Goal: Navigation & Orientation: Find specific page/section

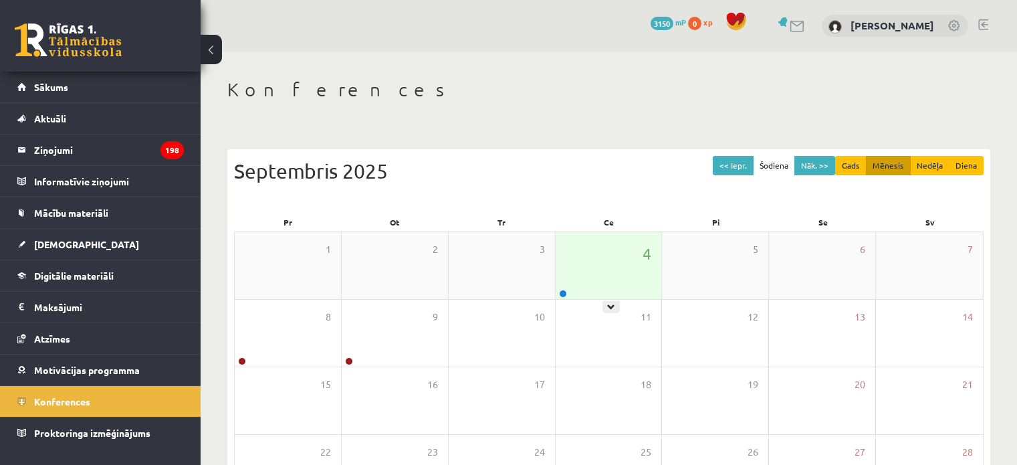
scroll to position [173, 0]
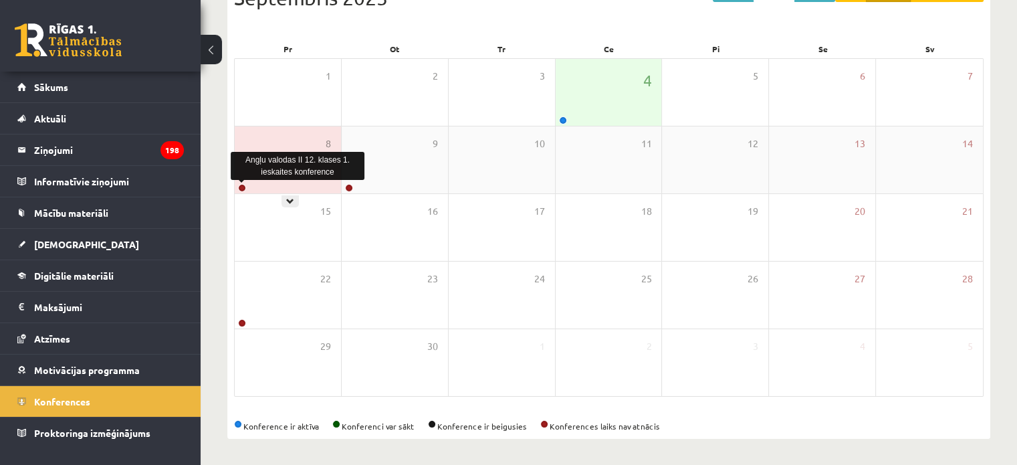
click at [243, 184] on link at bounding box center [242, 188] width 8 height 8
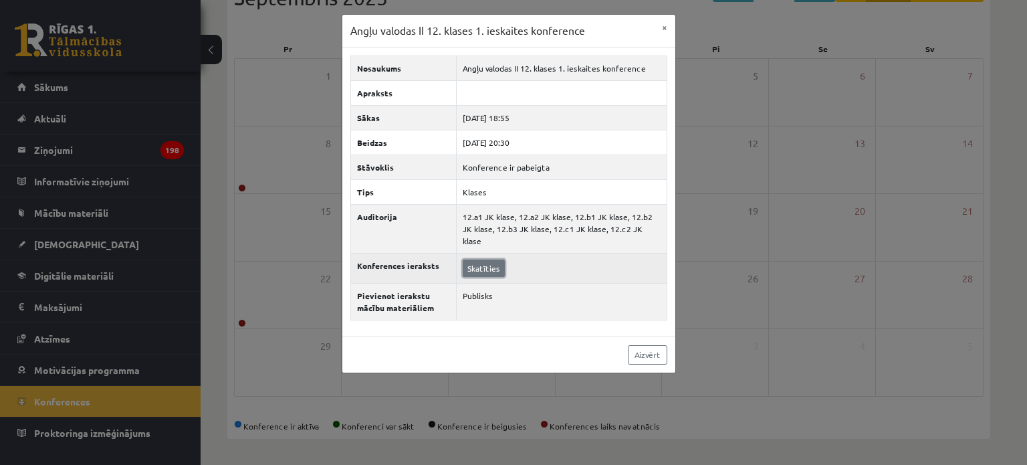
click at [482, 260] on link "Skatīties" at bounding box center [484, 268] width 42 height 17
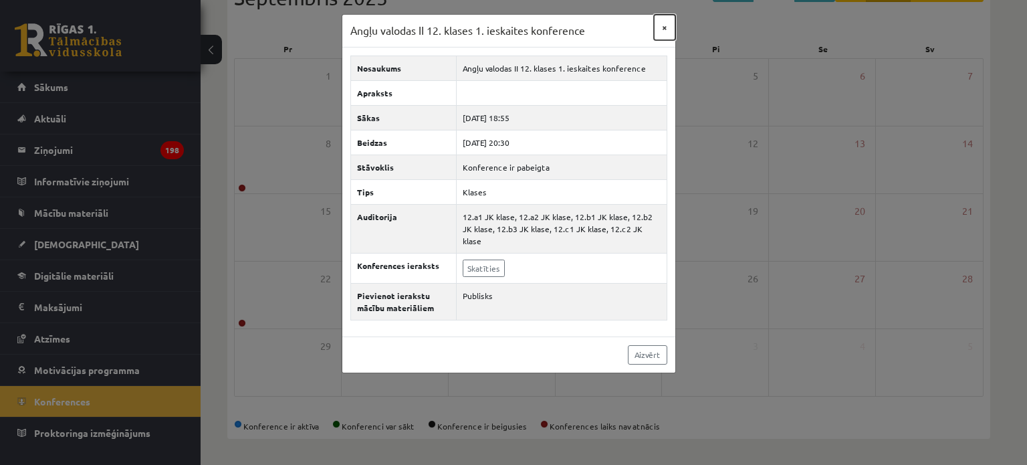
click at [659, 25] on button "×" at bounding box center [664, 27] width 21 height 25
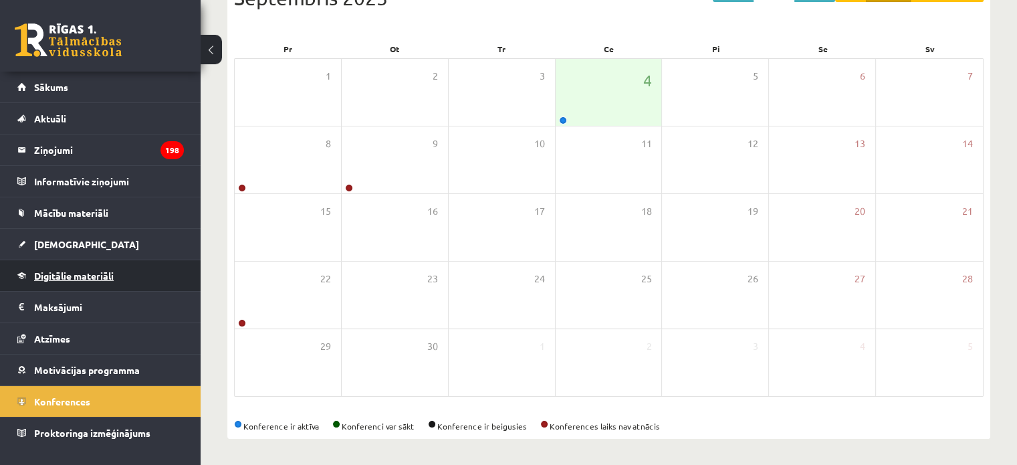
click at [82, 267] on link "Digitālie materiāli" at bounding box center [100, 275] width 167 height 31
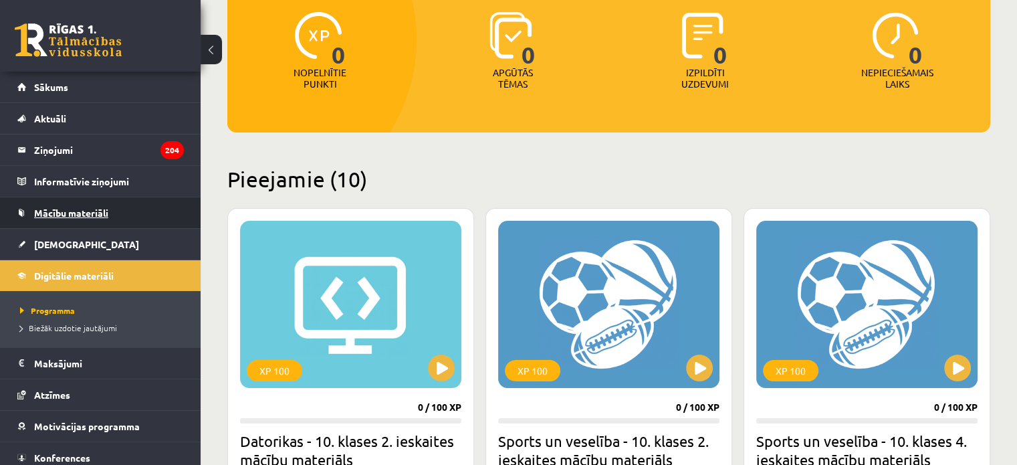
click at [80, 215] on span "Mācību materiāli" at bounding box center [71, 213] width 74 height 12
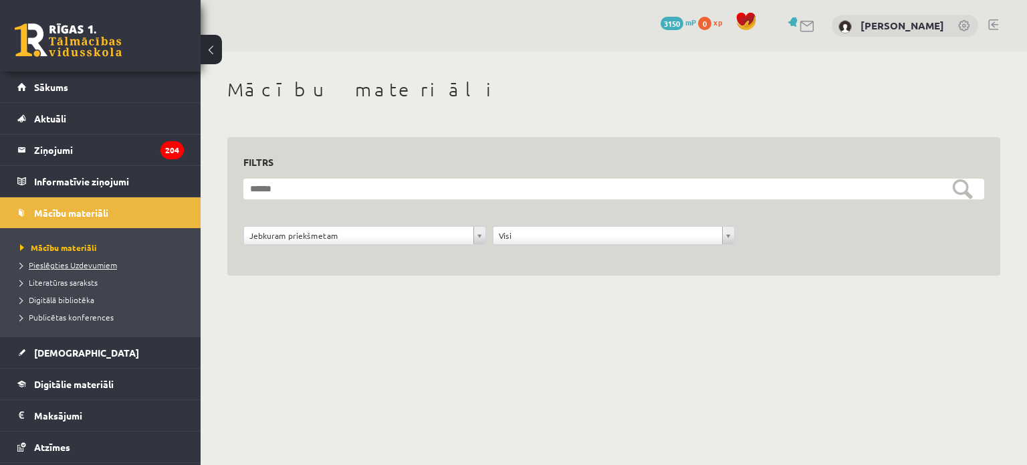
click at [78, 260] on span "Pieslēgties Uzdevumiem" at bounding box center [68, 265] width 97 height 11
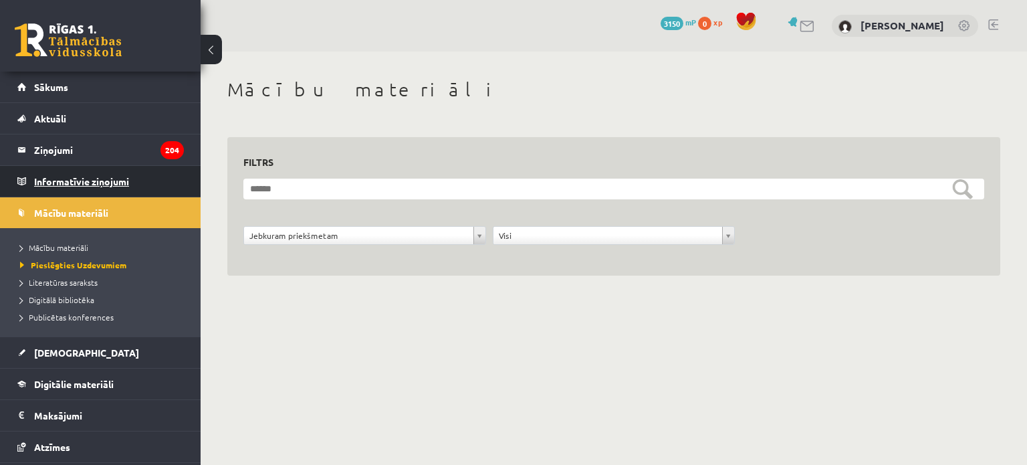
click at [62, 176] on legend "Informatīvie ziņojumi 0" at bounding box center [109, 181] width 150 height 31
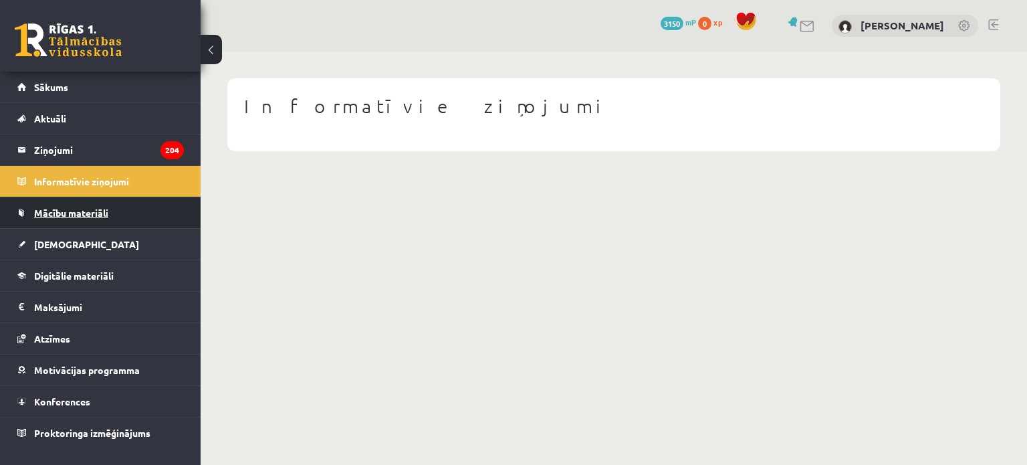
click at [54, 207] on span "Mācību materiāli" at bounding box center [71, 213] width 74 height 12
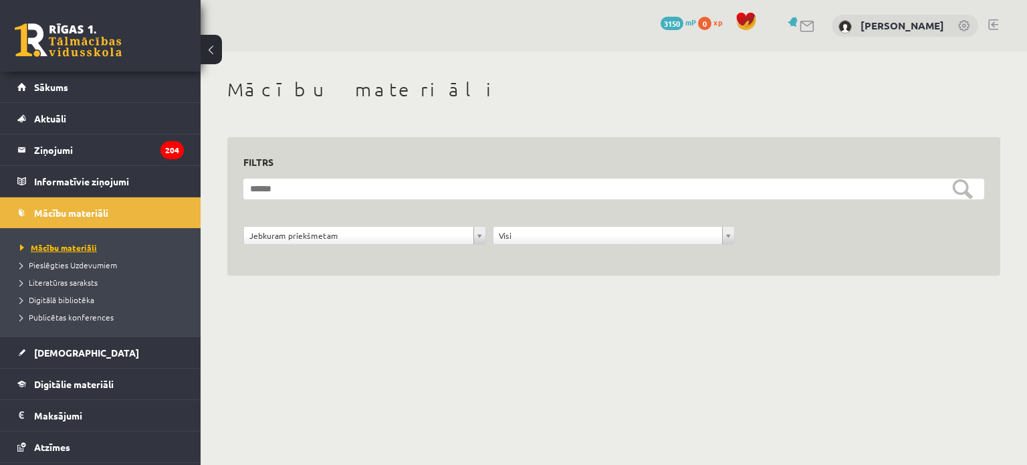
click at [61, 245] on span "Mācību materiāli" at bounding box center [58, 247] width 77 height 11
click at [64, 264] on span "Pieslēgties Uzdevumiem" at bounding box center [68, 265] width 97 height 11
click at [75, 245] on span "Mācību materiāli" at bounding box center [54, 247] width 68 height 11
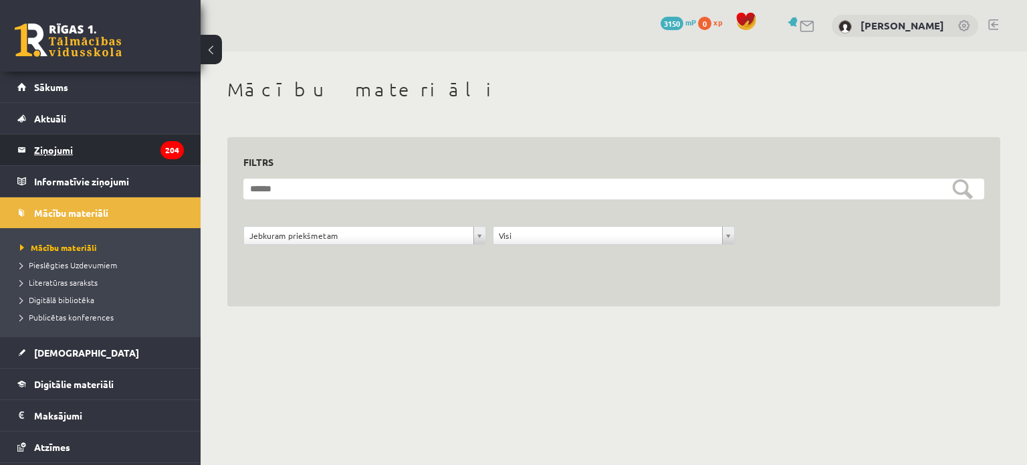
click at [91, 152] on legend "Ziņojumi 204" at bounding box center [109, 149] width 150 height 31
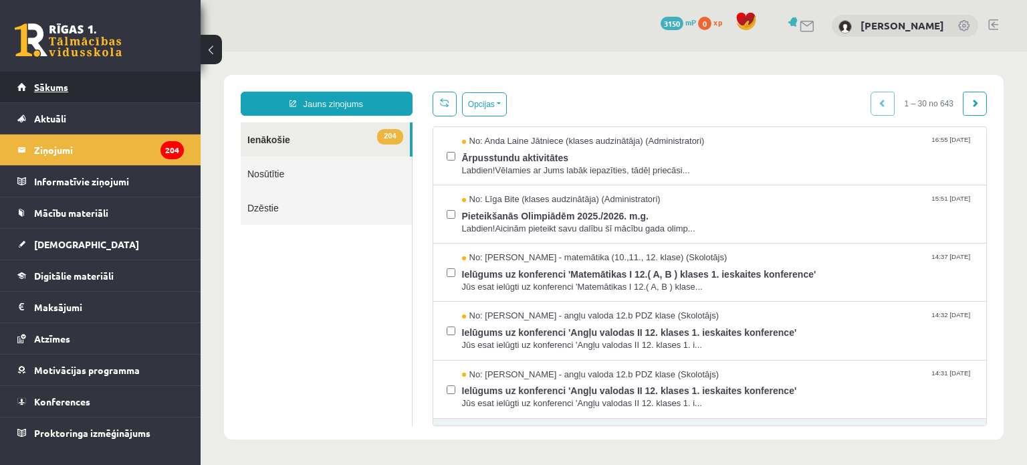
click at [64, 94] on link "Sākums" at bounding box center [100, 87] width 167 height 31
